Goal: Connect with others: Connect with others

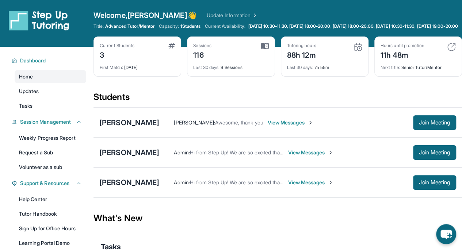
click at [117, 128] on div "[PERSON_NAME]" at bounding box center [129, 123] width 60 height 10
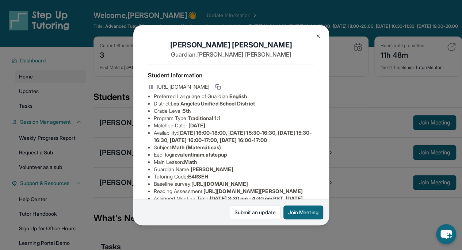
click at [305, 209] on button "Join Meeting" at bounding box center [304, 213] width 40 height 14
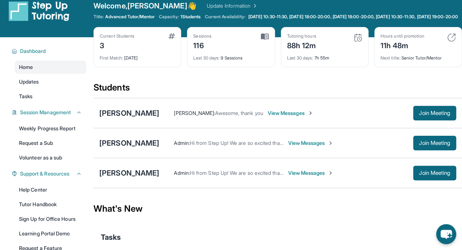
scroll to position [10, 0]
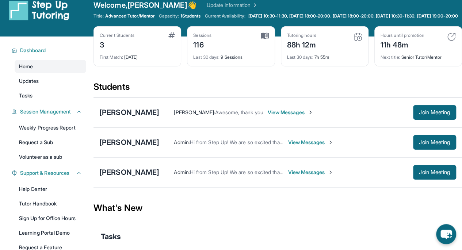
click at [119, 177] on div "[PERSON_NAME]" at bounding box center [129, 172] width 60 height 10
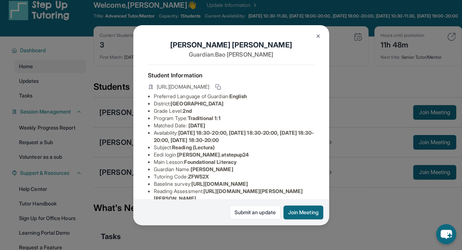
click at [295, 204] on div "Submit an update Join Meeting" at bounding box center [231, 212] width 196 height 26
click at [296, 210] on button "Join Meeting" at bounding box center [304, 213] width 40 height 14
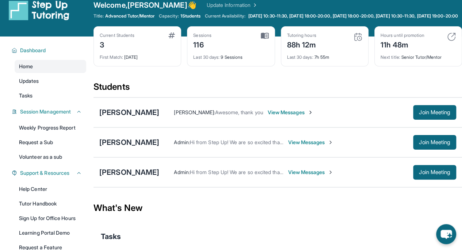
click at [123, 176] on div "[PERSON_NAME]" at bounding box center [129, 172] width 60 height 10
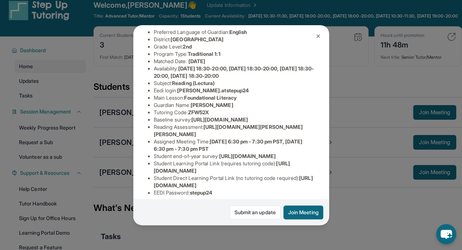
scroll to position [64, 0]
drag, startPoint x: 174, startPoint y: 45, endPoint x: 255, endPoint y: 47, distance: 80.4
click at [255, 43] on li "District: [GEOGRAPHIC_DATA]" at bounding box center [234, 39] width 161 height 7
copy span "[GEOGRAPHIC_DATA]"
click at [319, 36] on img at bounding box center [318, 36] width 6 height 6
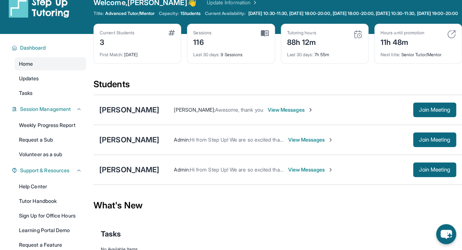
scroll to position [0, 0]
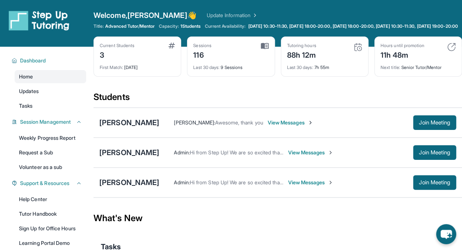
click at [237, 101] on div "Students" at bounding box center [278, 99] width 369 height 16
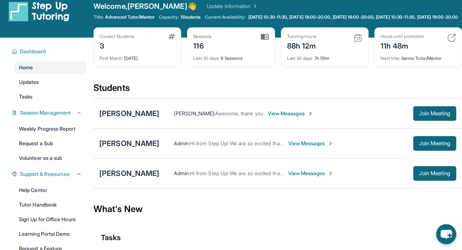
scroll to position [8, 0]
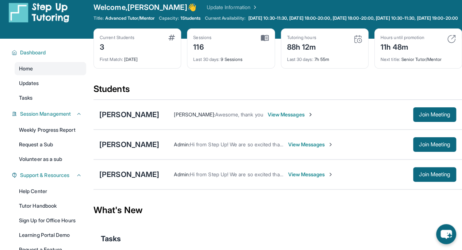
click at [59, 166] on link "Volunteer as a sub" at bounding box center [51, 159] width 72 height 13
